Goal: Transaction & Acquisition: Purchase product/service

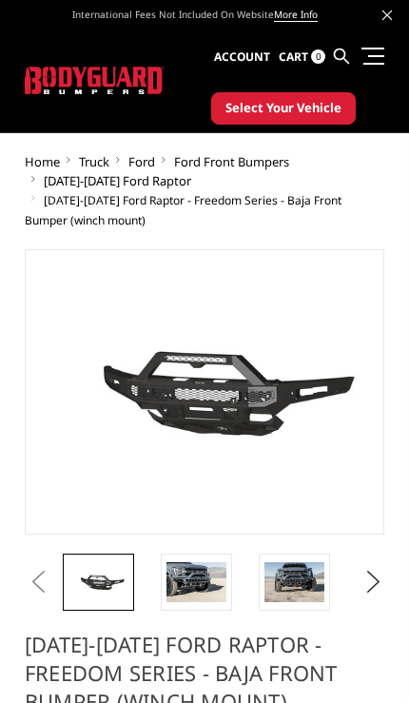
click at [177, 594] on img at bounding box center [196, 582] width 60 height 40
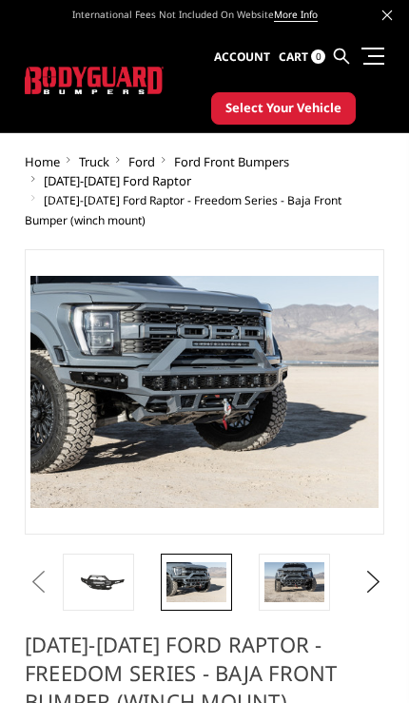
click at [300, 581] on img at bounding box center [294, 582] width 60 height 40
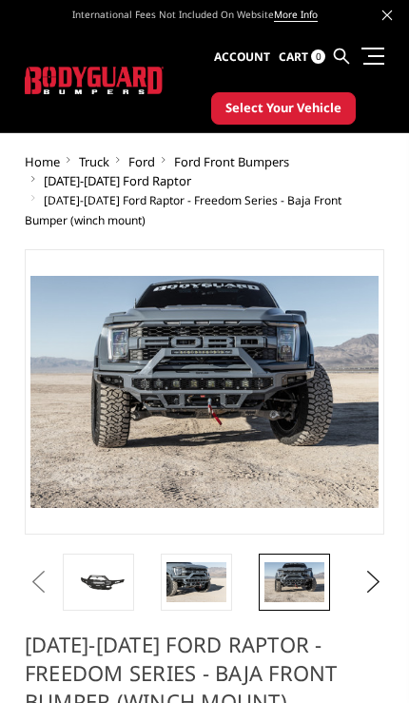
click at [239, 167] on span "Ford Front Bumpers" at bounding box center [231, 161] width 115 height 17
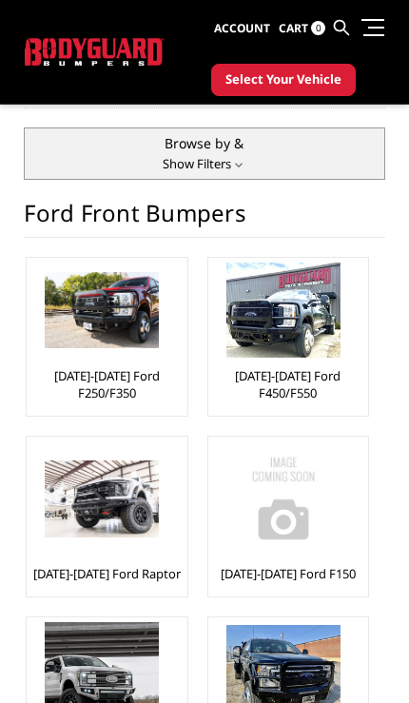
scroll to position [85, 0]
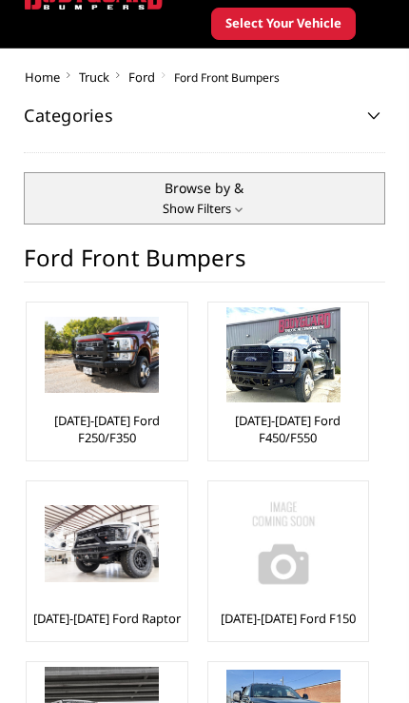
click at [324, 611] on link "[DATE]-[DATE] Ford F150" at bounding box center [288, 618] width 135 height 17
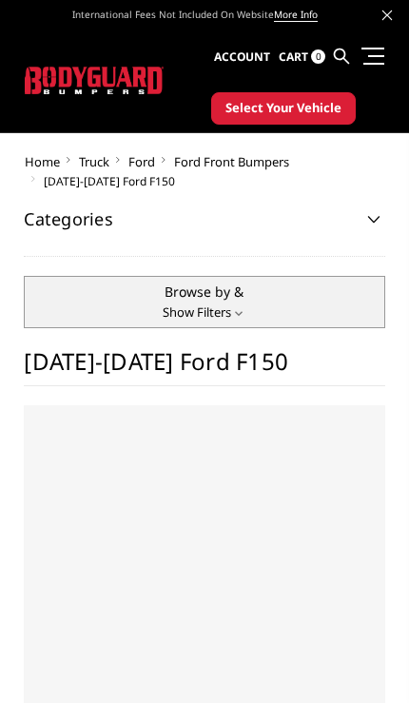
select select "US"
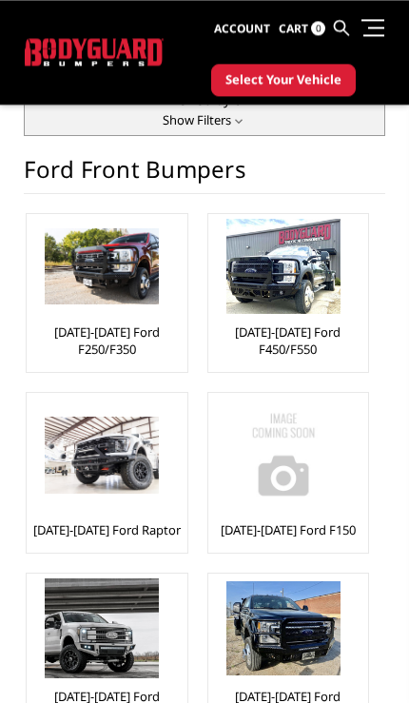
scroll to position [127, 0]
click at [129, 510] on div at bounding box center [101, 455] width 141 height 114
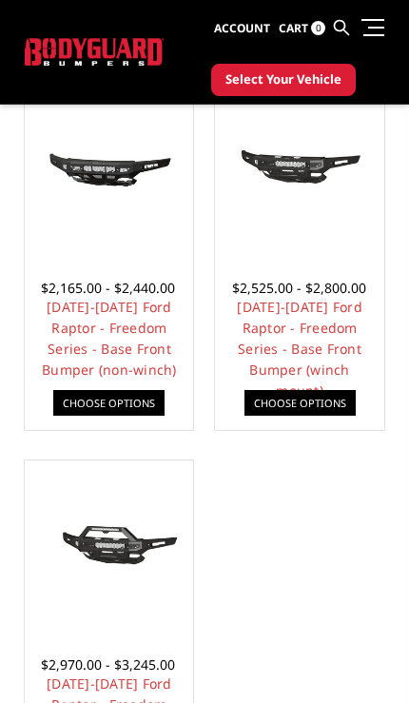
scroll to position [361, 0]
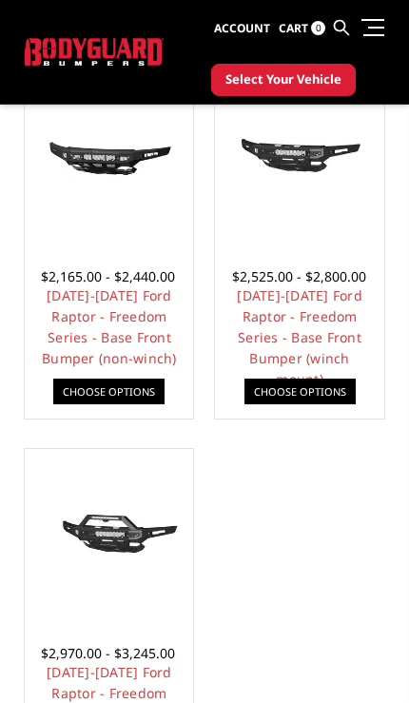
click at [142, 677] on link "2021-2025 Ford Raptor - Freedom Series - Baja Front Bumper (winch mount)" at bounding box center [110, 714] width 126 height 102
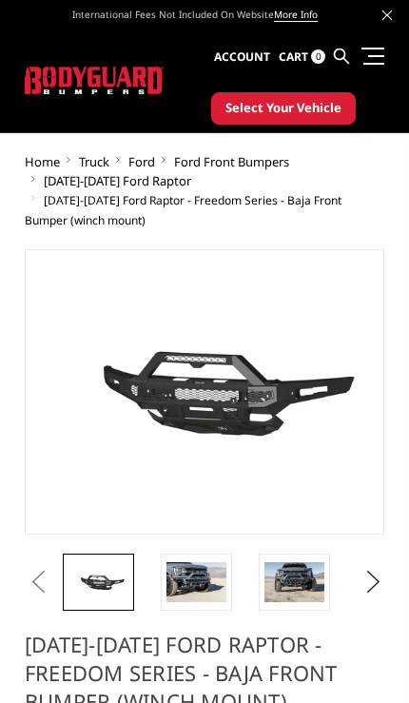
click at [300, 587] on img at bounding box center [294, 582] width 60 height 40
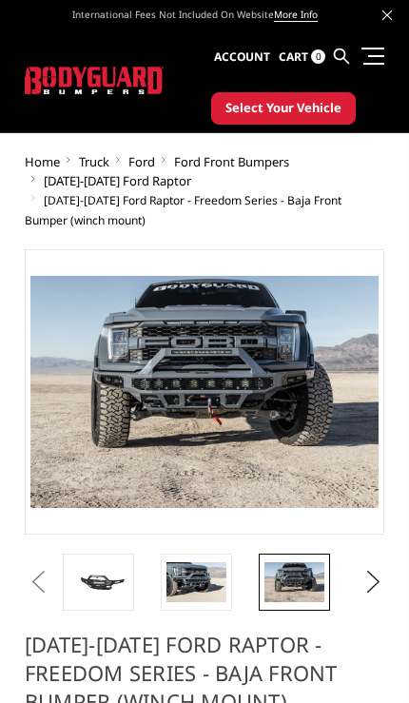
click at [368, 579] on button "Next" at bounding box center [368, 582] width 19 height 29
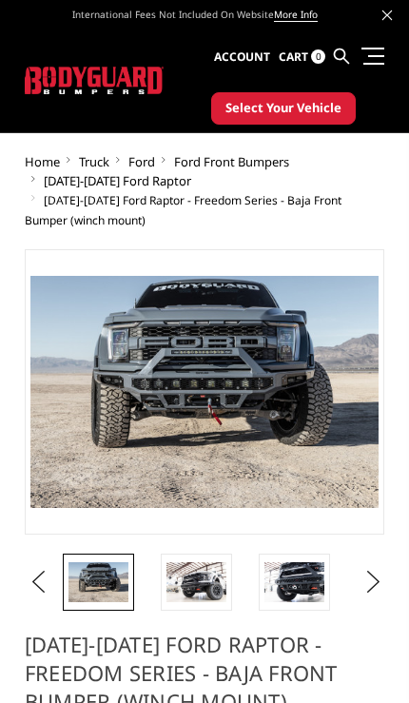
click at [214, 592] on img at bounding box center [196, 582] width 60 height 40
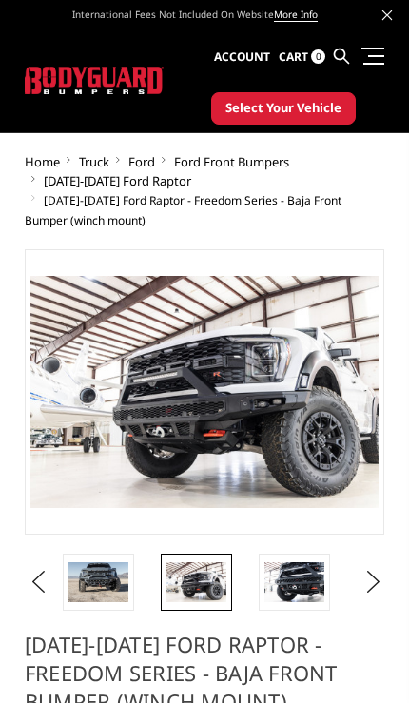
click at [299, 600] on img at bounding box center [294, 582] width 60 height 40
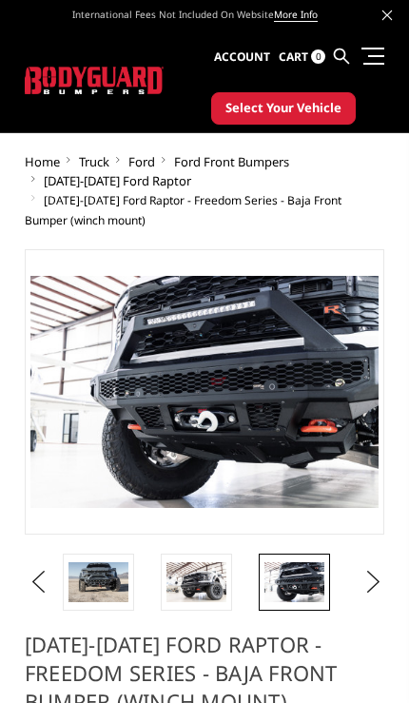
click at [371, 585] on button "Next" at bounding box center [368, 582] width 19 height 29
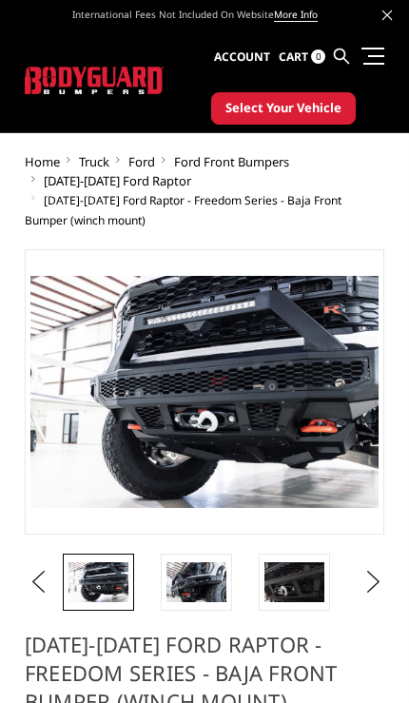
click at [229, 571] on link at bounding box center [196, 582] width 71 height 57
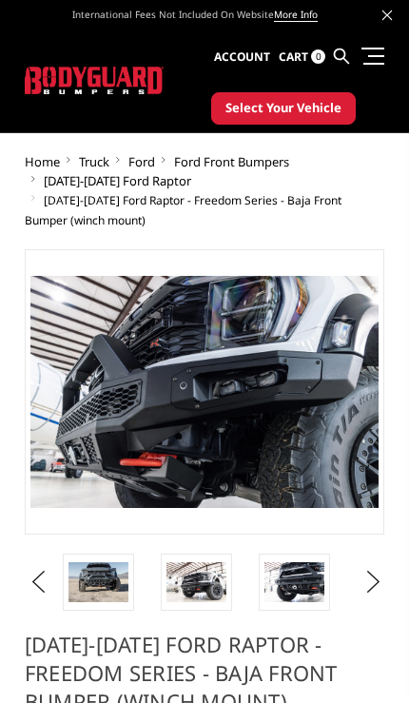
click at [205, 588] on img at bounding box center [196, 582] width 60 height 40
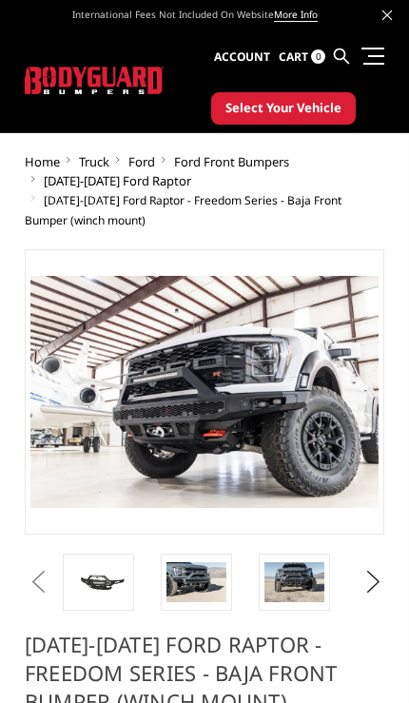
click at [107, 582] on img at bounding box center [98, 582] width 60 height 28
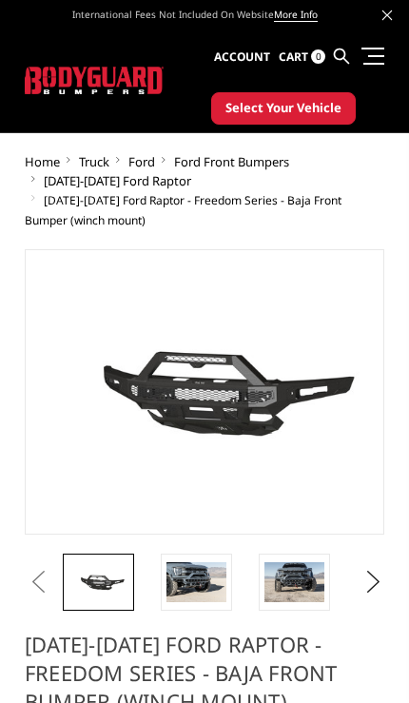
click at [210, 571] on img at bounding box center [196, 582] width 60 height 40
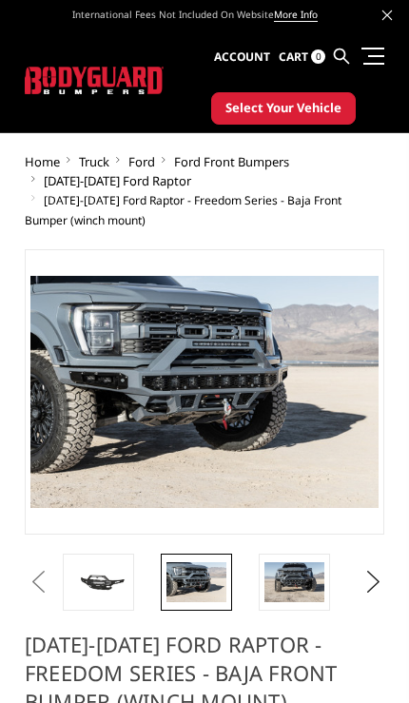
click at [301, 579] on img at bounding box center [294, 582] width 60 height 40
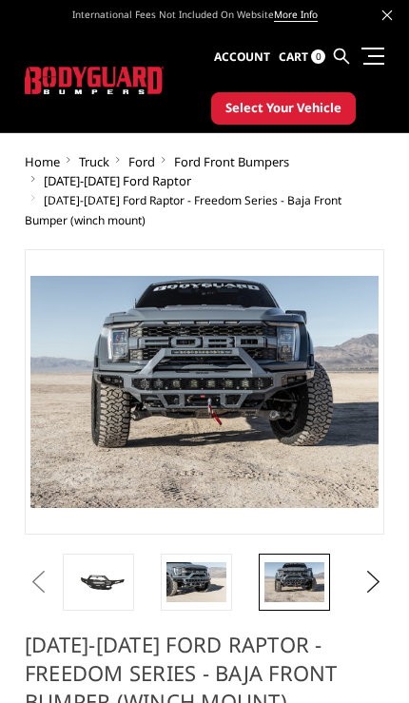
click at [184, 583] on img at bounding box center [196, 582] width 60 height 40
